Goal: Information Seeking & Learning: Learn about a topic

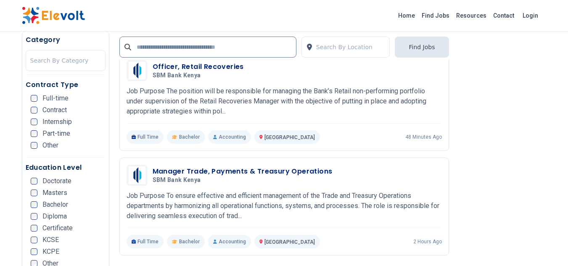
scroll to position [1653, 0]
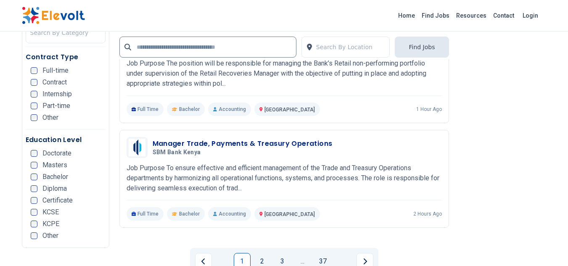
scroll to position [1726, 0]
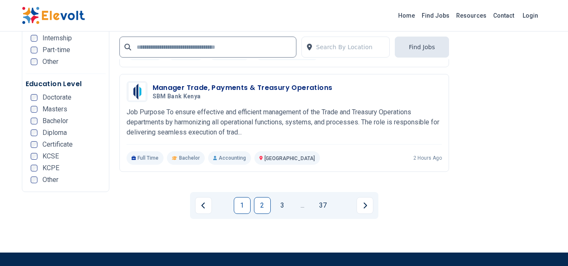
click at [268, 197] on link "2" at bounding box center [262, 205] width 17 height 17
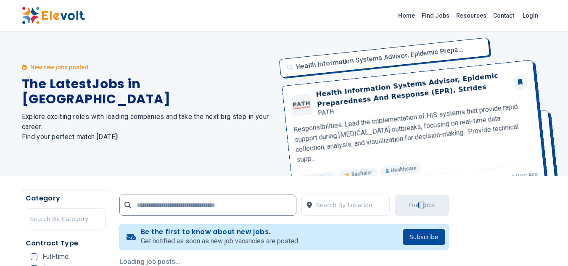
scroll to position [0, 0]
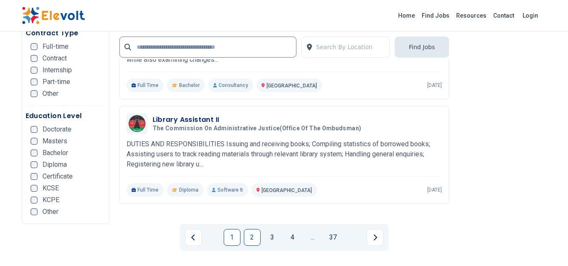
click at [232, 229] on link "1" at bounding box center [232, 237] width 17 height 17
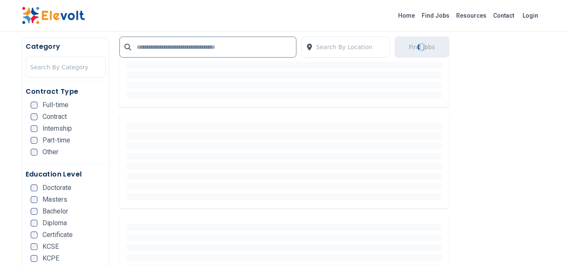
scroll to position [701, 0]
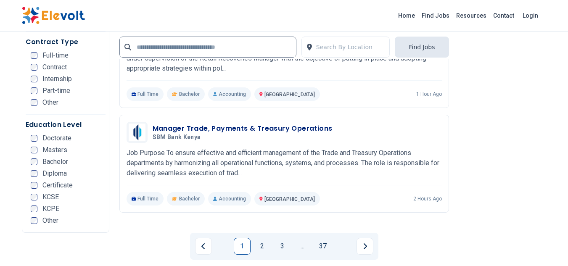
scroll to position [1692, 0]
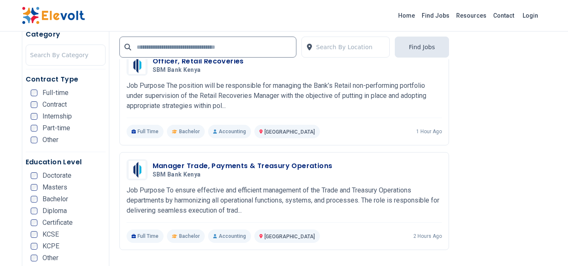
scroll to position [1687, 0]
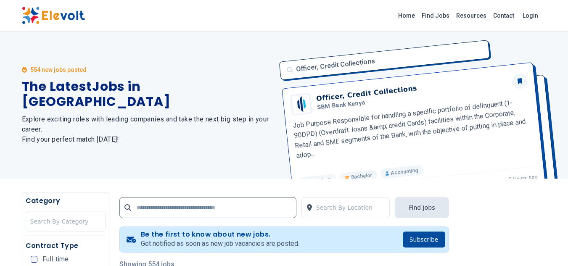
scroll to position [1687, 0]
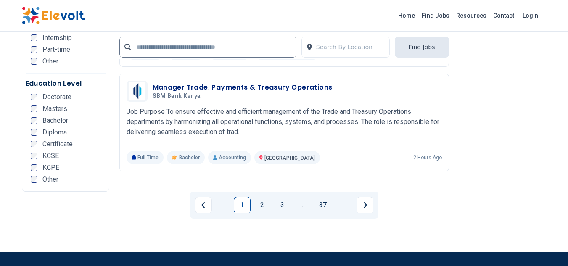
scroll to position [1749, 0]
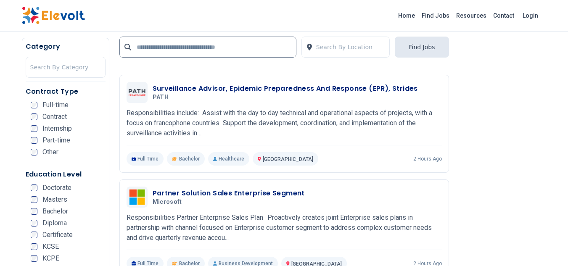
scroll to position [1671, 0]
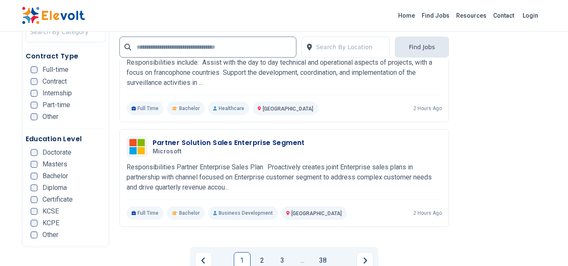
click at [243, 252] on link "1" at bounding box center [242, 260] width 17 height 17
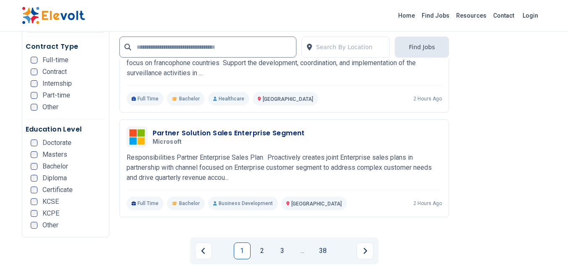
scroll to position [1685, 0]
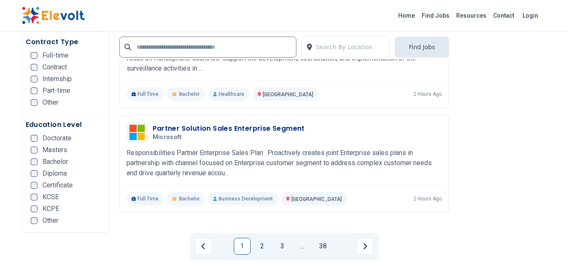
click at [241, 238] on link "1" at bounding box center [242, 246] width 17 height 17
click at [242, 238] on link "1" at bounding box center [242, 246] width 17 height 17
click at [239, 238] on link "1" at bounding box center [242, 246] width 17 height 17
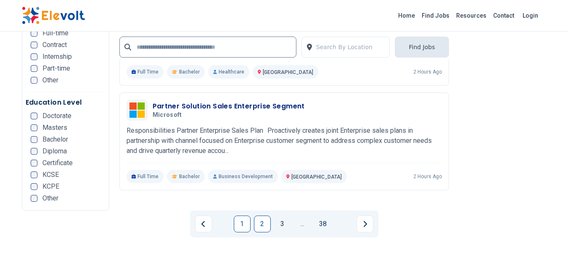
click at [263, 216] on link "2" at bounding box center [262, 224] width 17 height 17
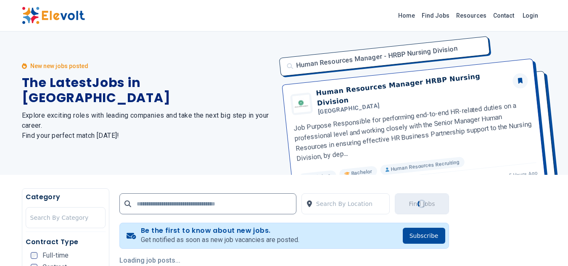
scroll to position [0, 0]
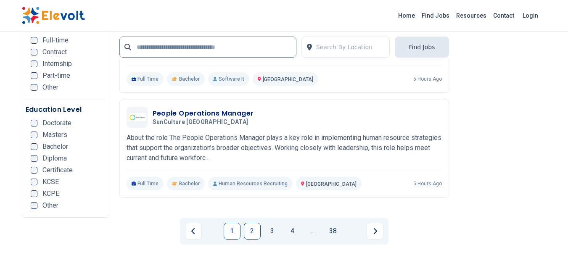
click at [232, 223] on link "1" at bounding box center [232, 231] width 17 height 17
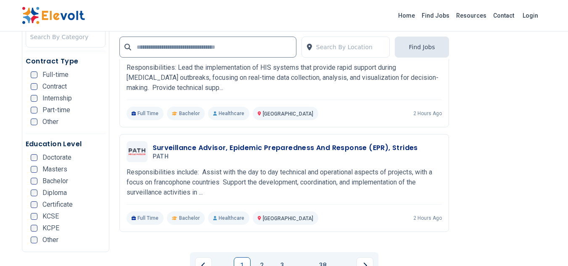
scroll to position [1667, 0]
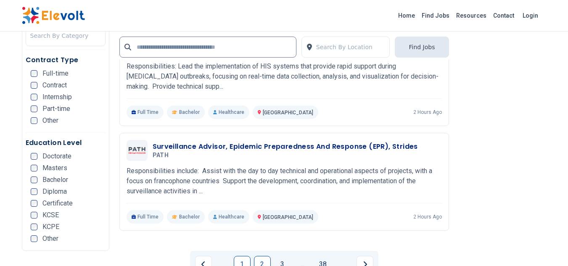
click at [260, 256] on link "2" at bounding box center [262, 264] width 17 height 17
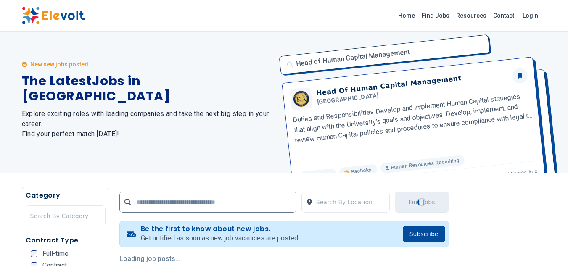
scroll to position [0, 0]
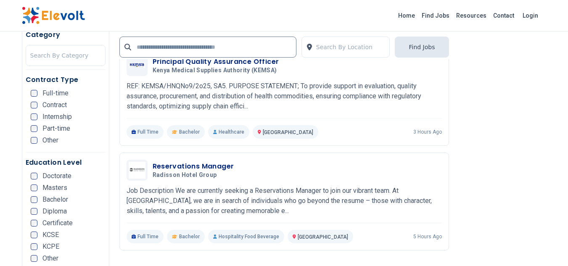
scroll to position [1651, 0]
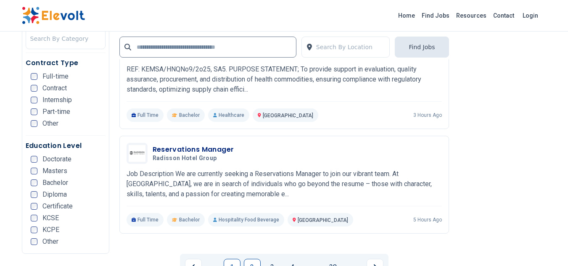
click at [232, 259] on link "1" at bounding box center [232, 267] width 17 height 17
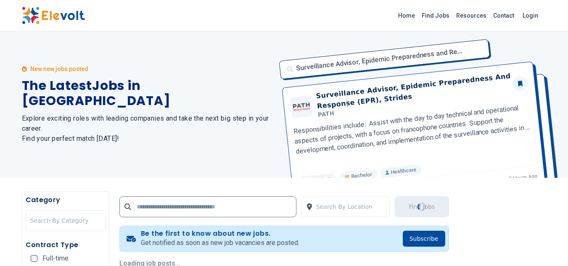
scroll to position [0, 0]
